Goal: Transaction & Acquisition: Purchase product/service

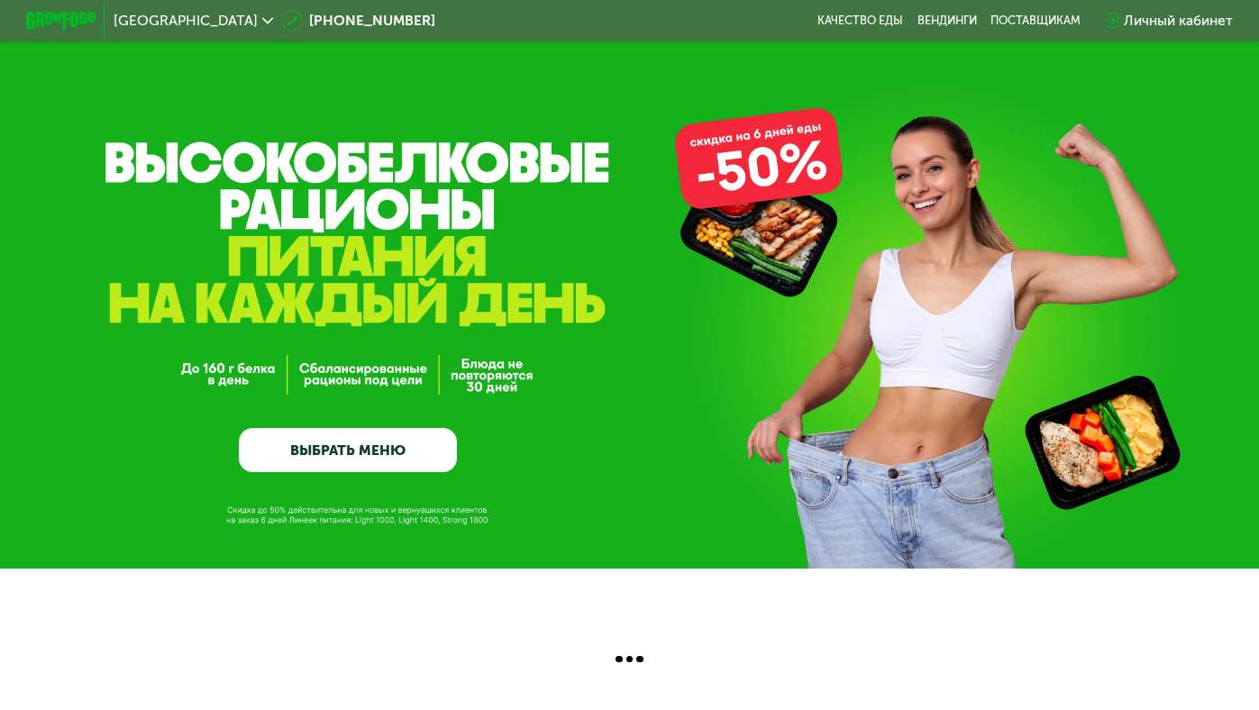
click at [90, 23] on img at bounding box center [60, 21] width 69 height 18
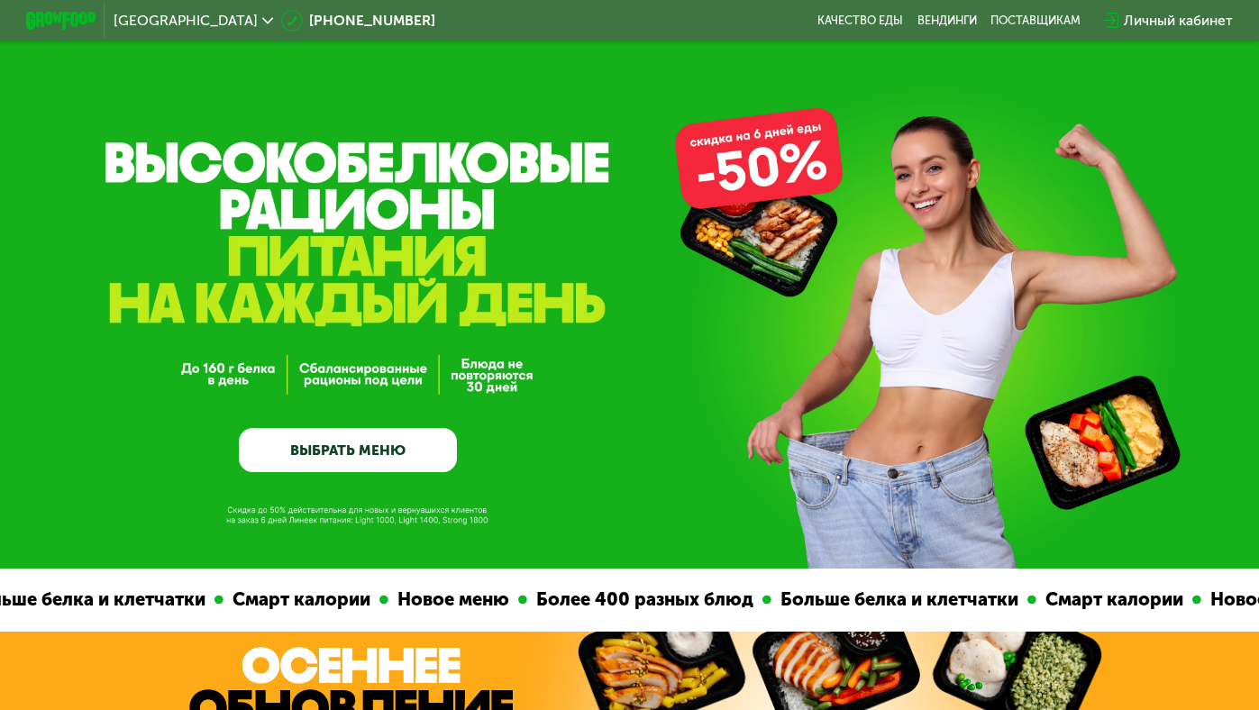
click at [59, 28] on img at bounding box center [60, 21] width 69 height 18
click at [234, 186] on div "GrowFood — доставка правильного питания ВЫБРАТЬ МЕНЮ" at bounding box center [629, 284] width 1259 height 569
click at [68, 16] on img at bounding box center [60, 21] width 69 height 18
click at [68, 18] on img at bounding box center [60, 21] width 69 height 18
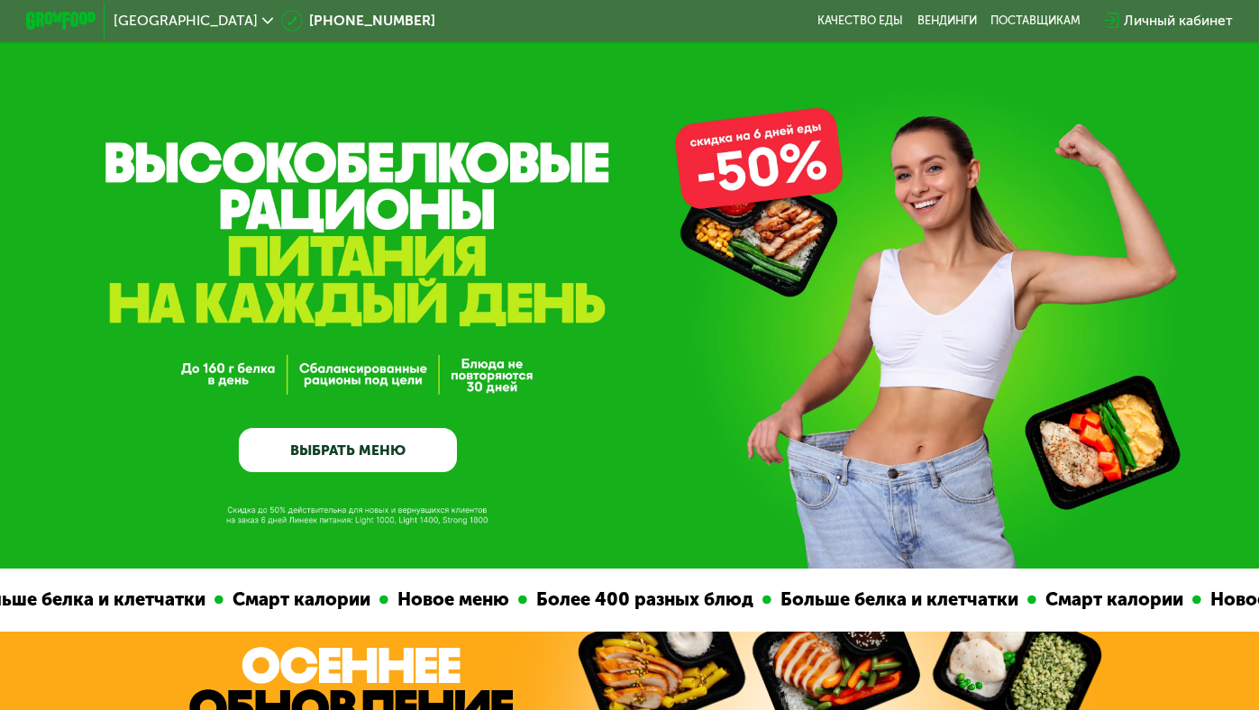
click at [68, 18] on img at bounding box center [60, 21] width 69 height 18
